Goal: Check status: Check status

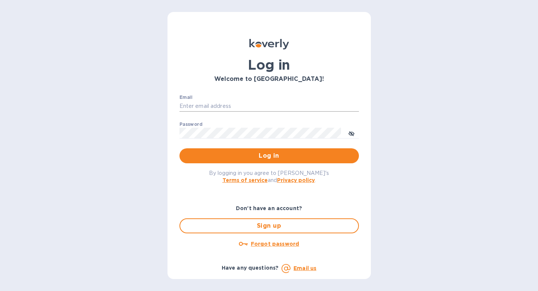
click at [295, 104] on input "Email" at bounding box center [270, 106] width 180 height 11
type input "[EMAIL_ADDRESS][DOMAIN_NAME]"
click at [180, 148] on button "Log in" at bounding box center [270, 155] width 180 height 15
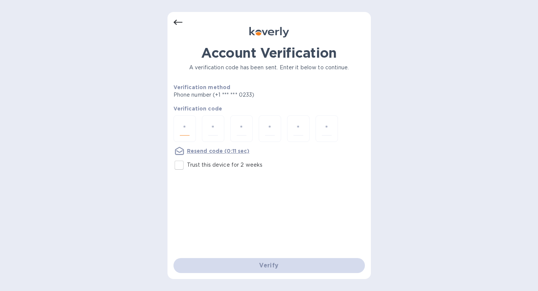
click at [185, 128] on input "number" at bounding box center [185, 129] width 10 height 14
type input "1"
type input "8"
type input "6"
type input "2"
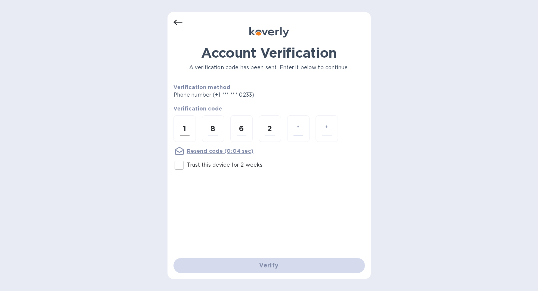
type input "7"
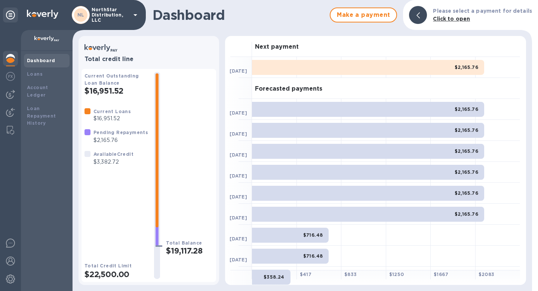
scroll to position [59, 0]
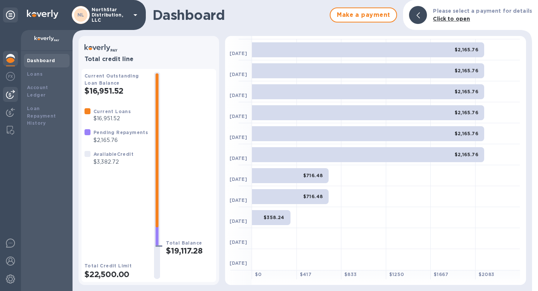
click at [13, 93] on img at bounding box center [10, 94] width 9 height 9
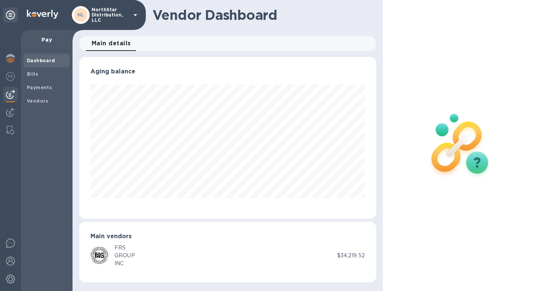
scroll to position [162, 297]
click at [38, 76] on span "Bills" at bounding box center [47, 73] width 40 height 7
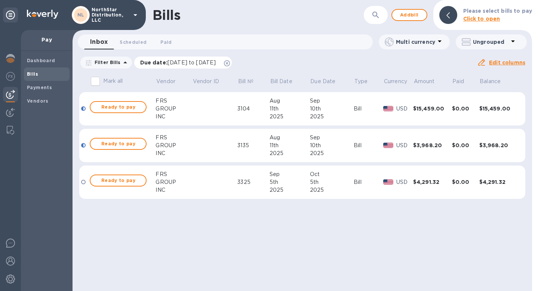
click at [185, 63] on span "[DATE] to [DATE]" at bounding box center [192, 62] width 48 height 6
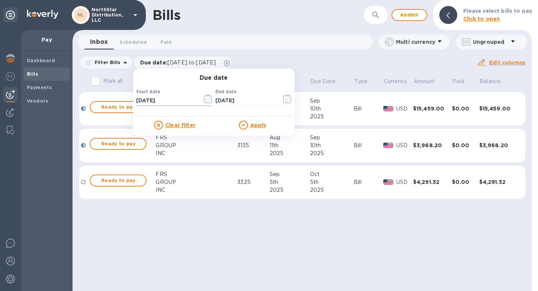
click at [207, 101] on icon "button" at bounding box center [208, 98] width 9 height 9
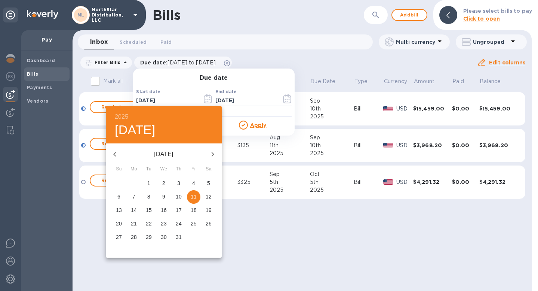
click at [116, 156] on icon "button" at bounding box center [114, 154] width 9 height 9
click at [150, 180] on p "1" at bounding box center [148, 182] width 3 height 7
type input "04/01/2025"
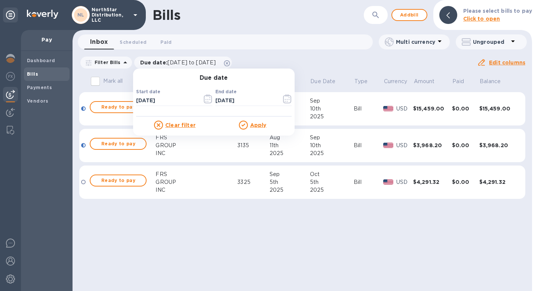
click at [261, 126] on u "Apply" at bounding box center [258, 125] width 16 height 6
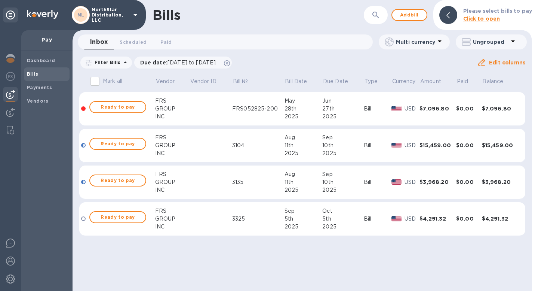
click at [205, 106] on td at bounding box center [211, 109] width 43 height 34
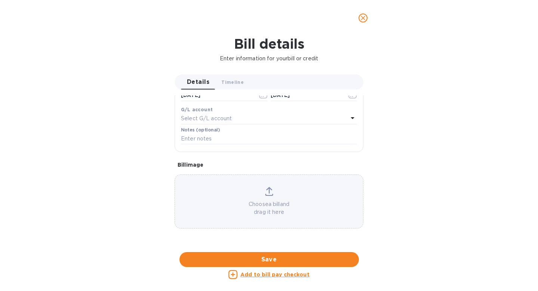
scroll to position [296, 0]
click at [245, 246] on div at bounding box center [269, 252] width 189 height 12
click at [363, 20] on icon "close" at bounding box center [363, 17] width 7 height 7
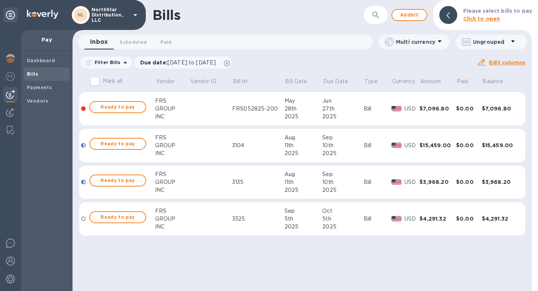
scroll to position [188, 0]
click at [208, 185] on td at bounding box center [211, 182] width 43 height 34
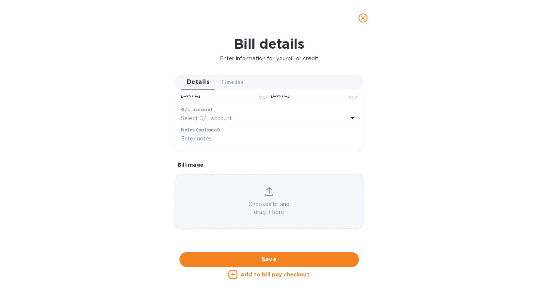
scroll to position [422, 0]
click at [303, 246] on div at bounding box center [269, 252] width 189 height 12
click at [363, 19] on icon "close" at bounding box center [363, 17] width 7 height 7
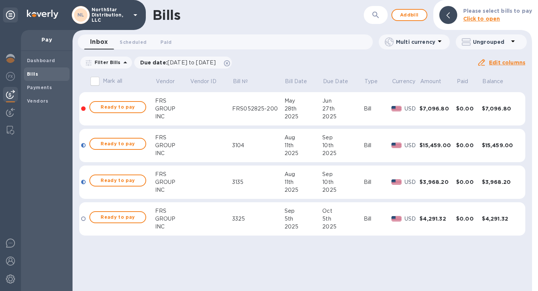
scroll to position [188, 0]
click at [210, 227] on td at bounding box center [211, 219] width 43 height 34
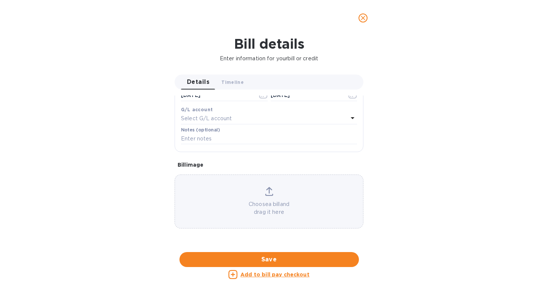
scroll to position [407, 0]
click at [364, 19] on icon "close" at bounding box center [363, 17] width 7 height 7
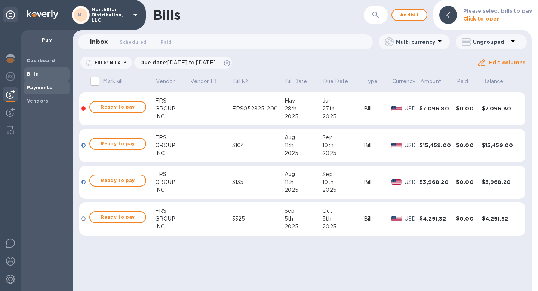
click at [44, 87] on b "Payments" at bounding box center [39, 88] width 25 height 6
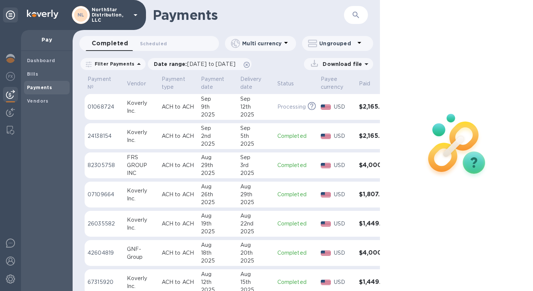
click at [231, 167] on div "29th" at bounding box center [217, 165] width 33 height 8
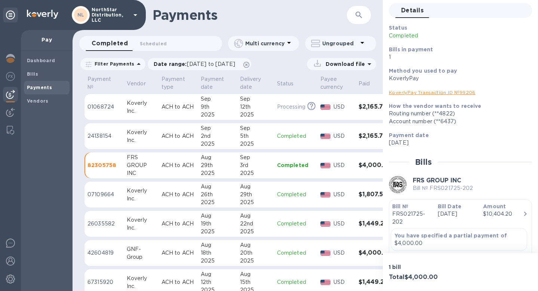
scroll to position [71, 0]
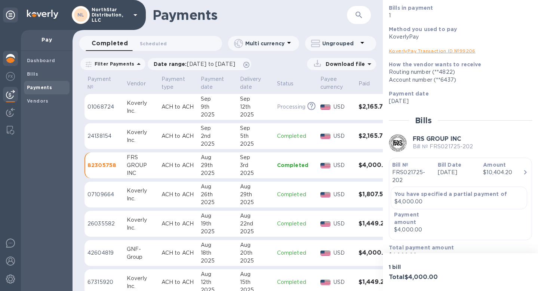
click at [15, 60] on img at bounding box center [10, 58] width 9 height 9
